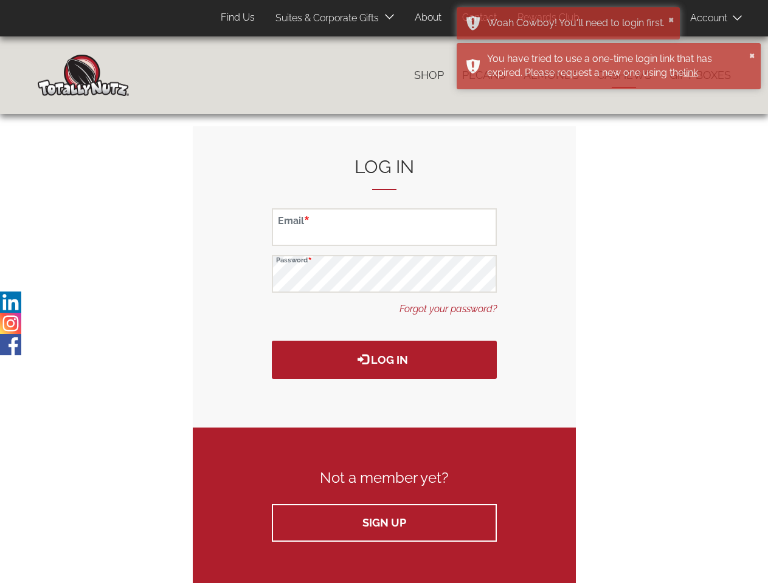
click at [383, 310] on div "Log in" at bounding box center [384, 336] width 225 height 86
click at [74, 18] on span "Products" at bounding box center [81, 18] width 39 height 18
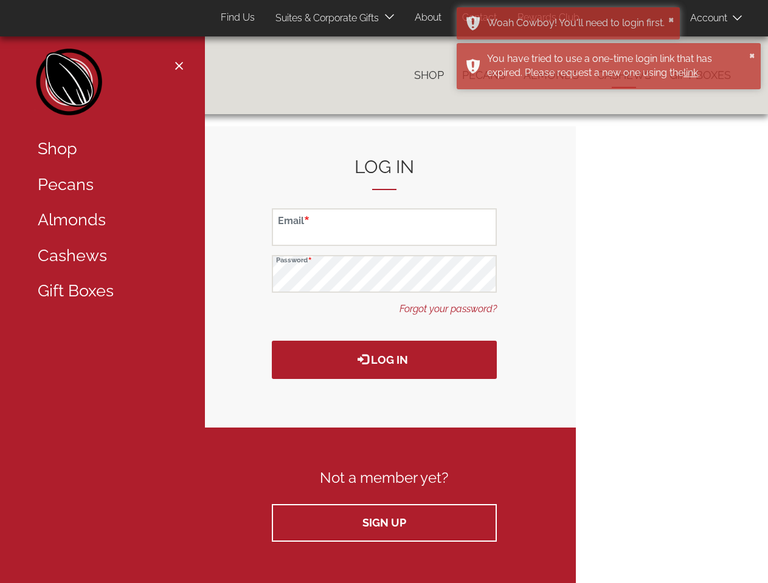
click at [757, 0] on header "Products User account menu Account Log In Sign Up 0 items Top Menu (Pages) Find…" at bounding box center [384, 18] width 768 height 36
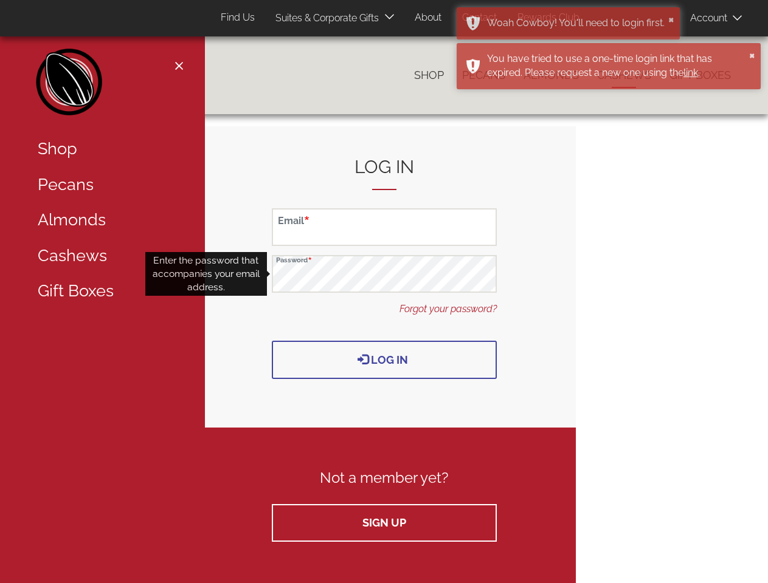
click at [384, 360] on button "Log in" at bounding box center [384, 360] width 225 height 38
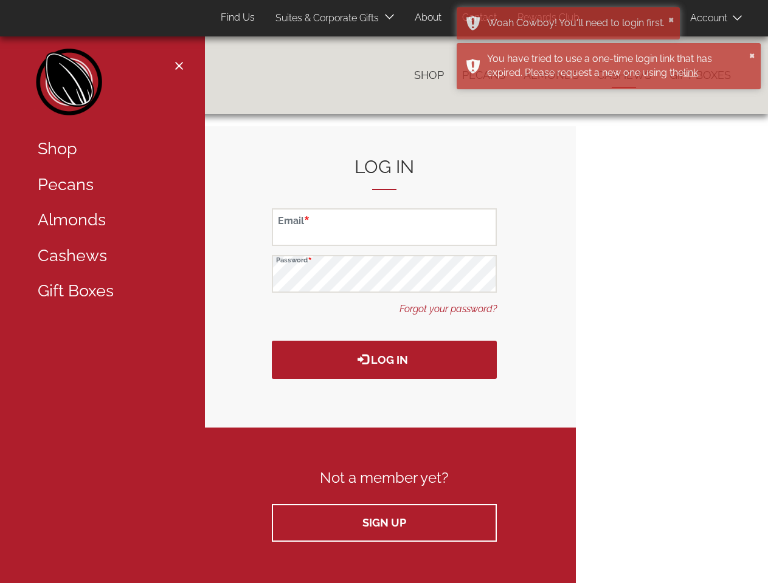
click at [10, 302] on div "Close navigation Main navigation Home Catalog menu navigation Shop Pecans Almon…" at bounding box center [102, 291] width 205 height 583
click at [10, 323] on div "Close navigation Main navigation Home Catalog menu navigation Shop Pecans Almon…" at bounding box center [102, 291] width 205 height 583
click at [10, 345] on div "Close navigation Main navigation Home Catalog menu navigation Shop Pecans Almon…" at bounding box center [102, 291] width 205 height 583
click at [572, 29] on div "Woah Cowboy! You'll need to login first." at bounding box center [575, 23] width 177 height 14
click at [674, 19] on button "×" at bounding box center [671, 19] width 6 height 12
